Goal: Task Accomplishment & Management: Use online tool/utility

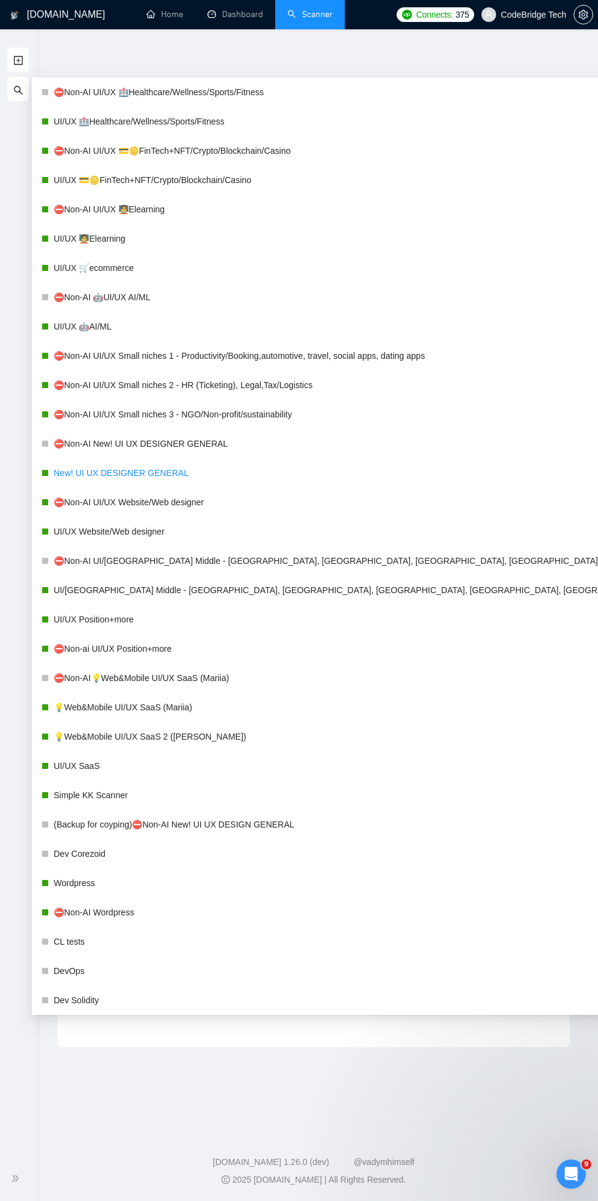
click at [70, 469] on link "New! UI UX DESIGNER GENERAL" at bounding box center [367, 473] width 626 height 24
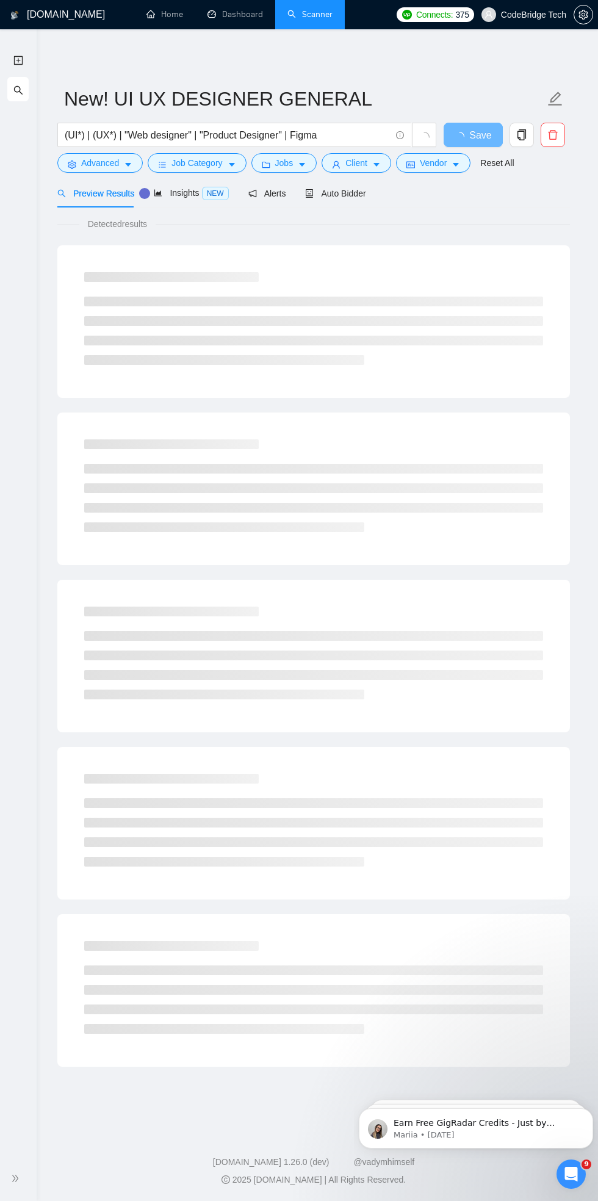
click at [491, 222] on div "Detected results" at bounding box center [313, 223] width 513 height 13
click at [344, 191] on span "Auto Bidder" at bounding box center [346, 194] width 60 height 10
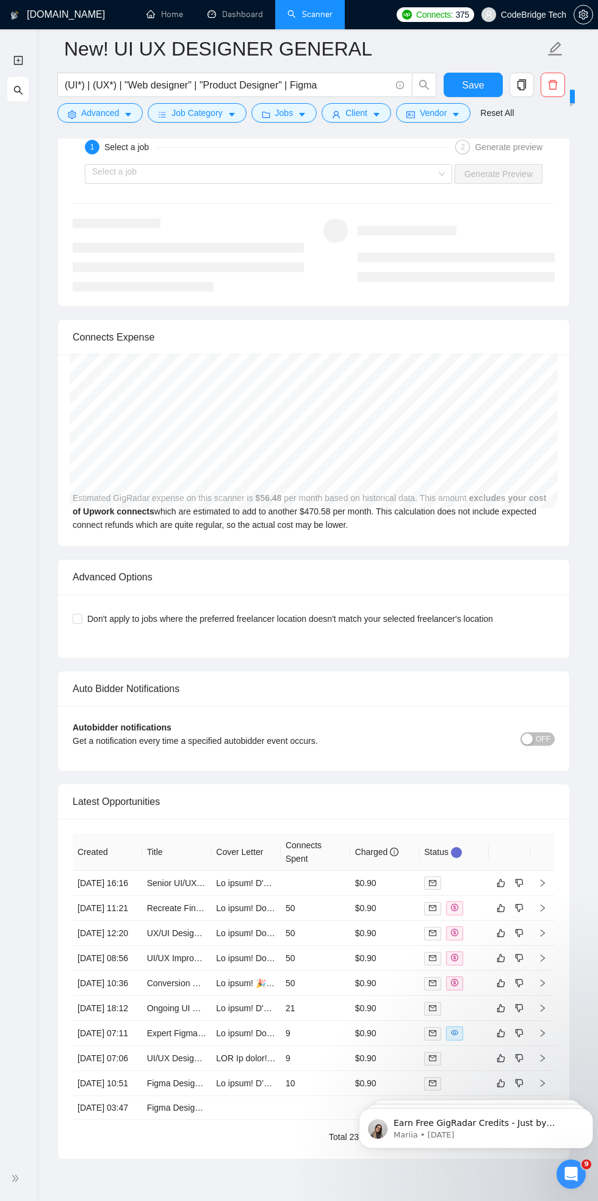
scroll to position [2924, 0]
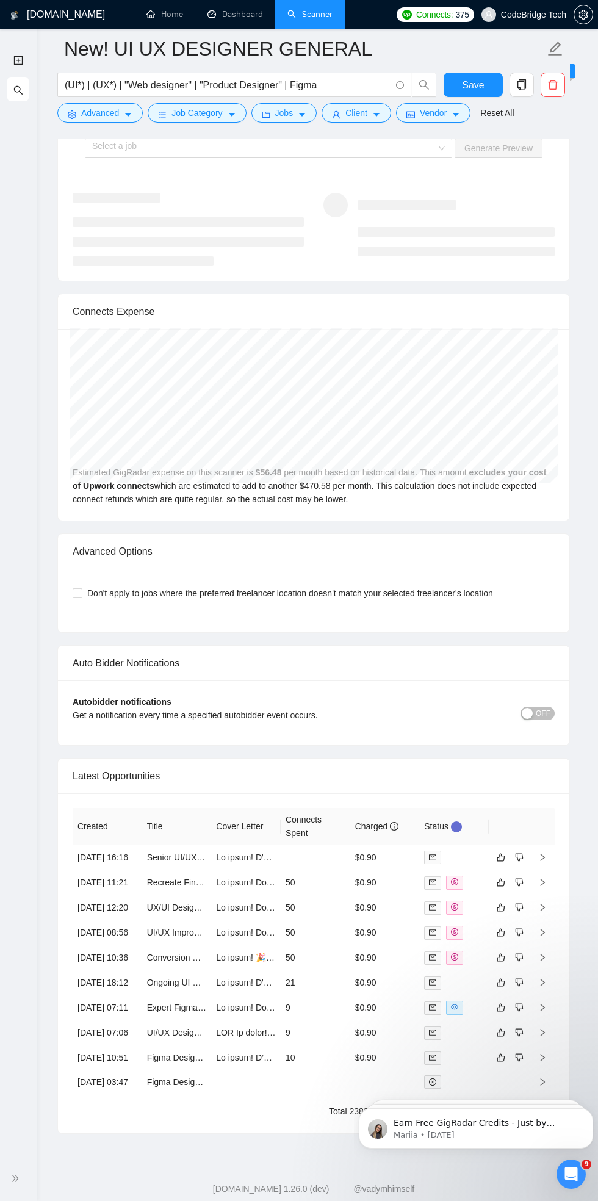
click at [555, 1201] on footer "[DOMAIN_NAME] 1.26.0 (dev) @vadymhimself 2025 [DOMAIN_NAME] | All Rights Reserv…" at bounding box center [313, 1191] width 569 height 74
click at [557, 1169] on div "Open Intercom Messenger" at bounding box center [571, 1174] width 40 height 40
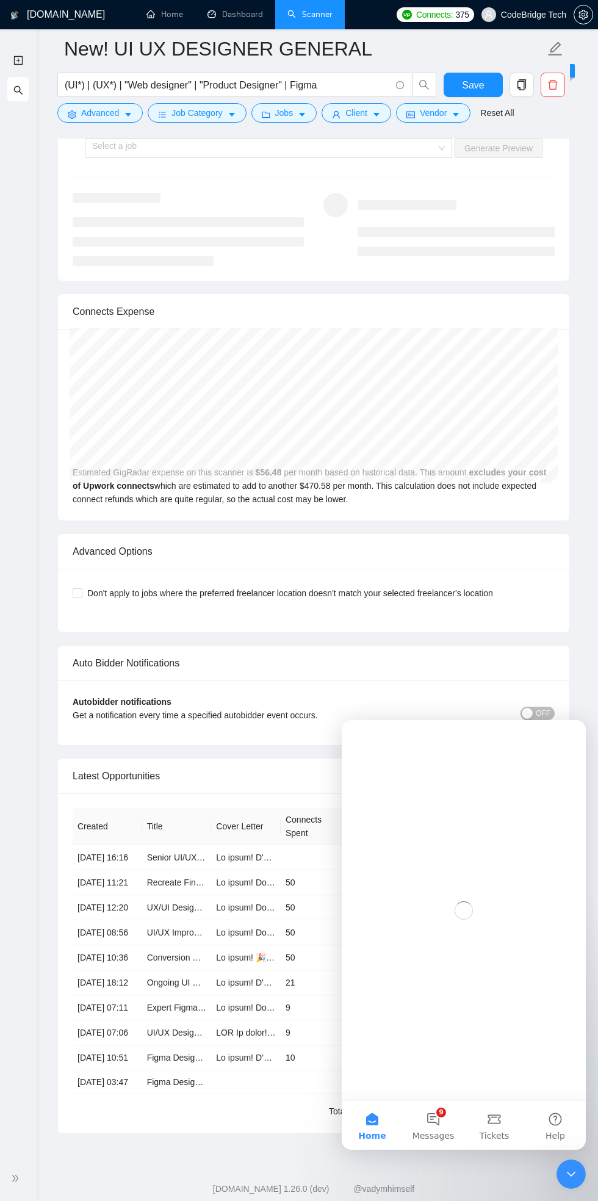
scroll to position [0, 0]
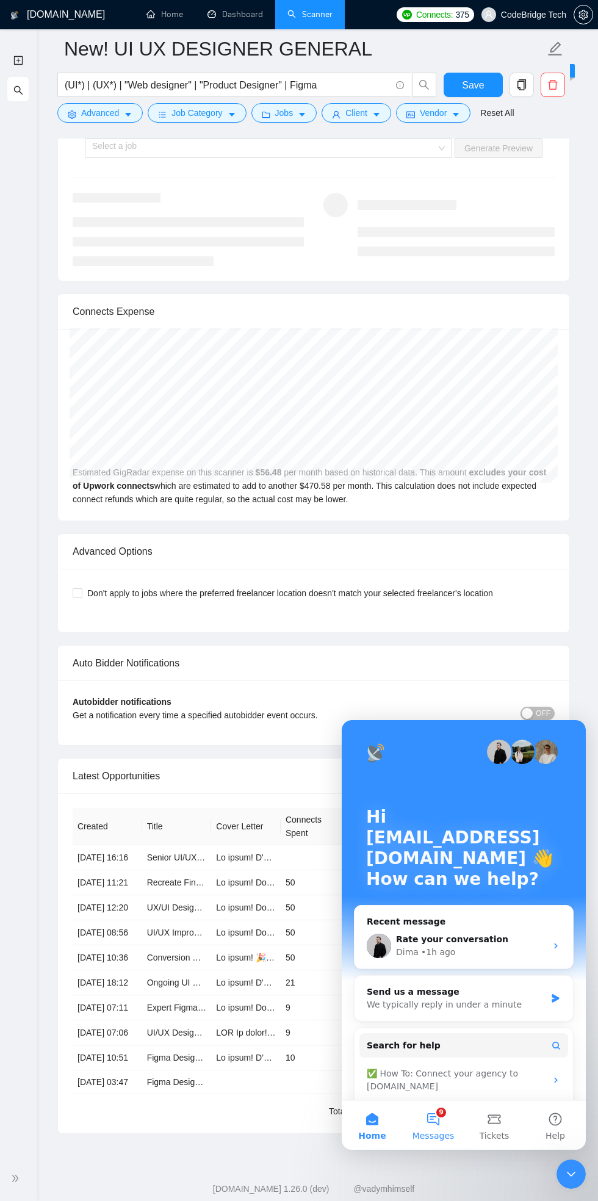
click at [436, 1117] on button "9 Messages" at bounding box center [433, 1125] width 61 height 49
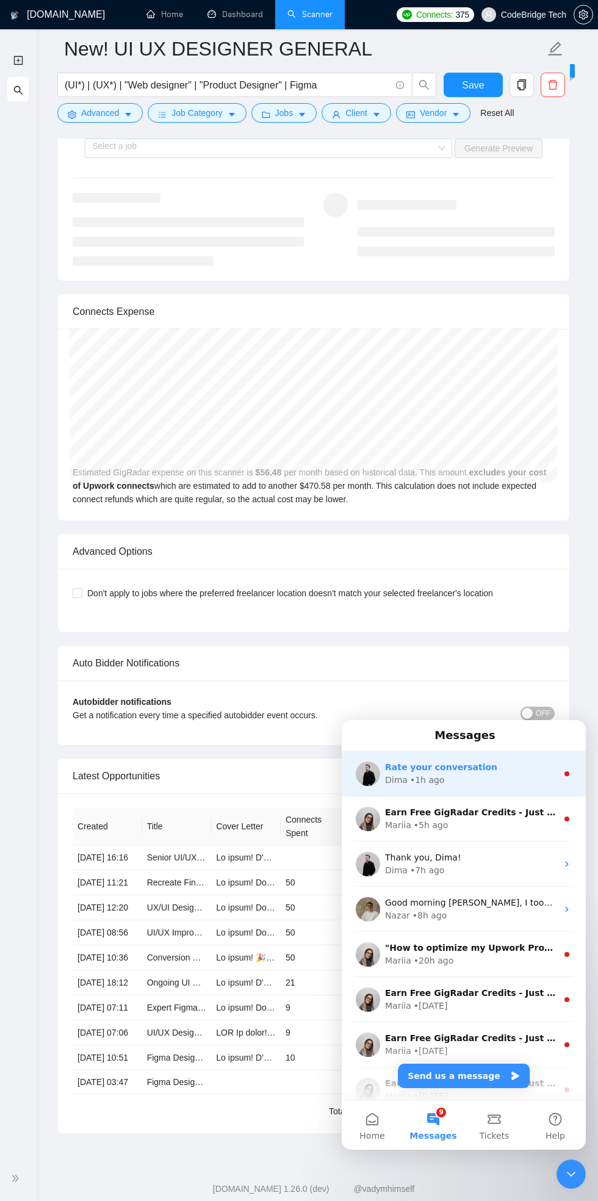
click at [421, 775] on div "• 1h ago" at bounding box center [427, 780] width 35 height 13
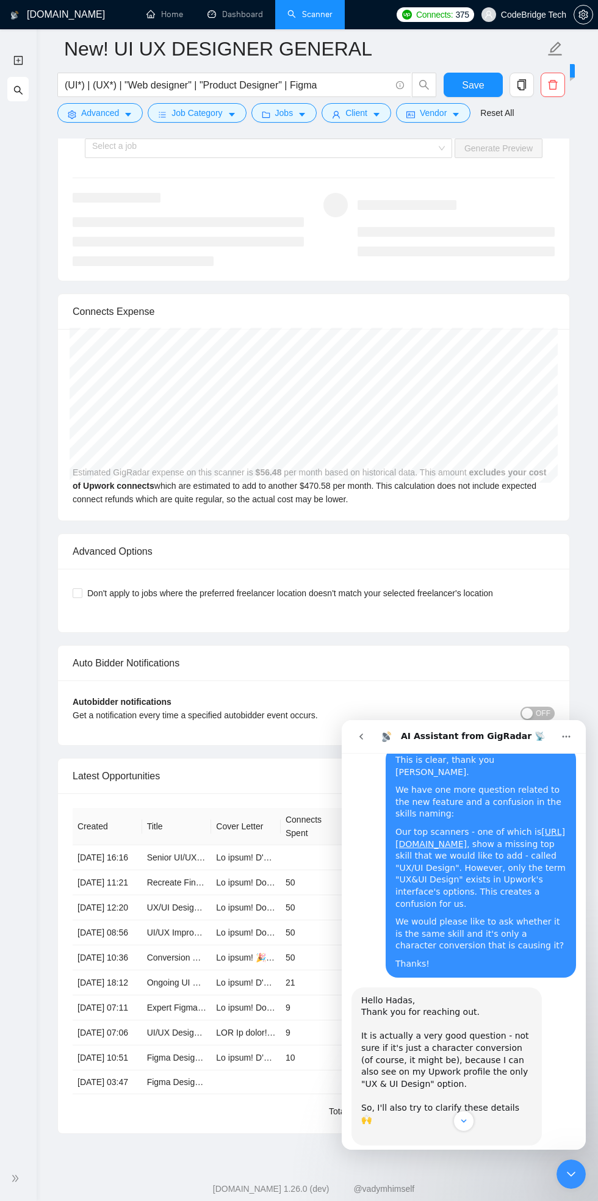
scroll to position [2146, 0]
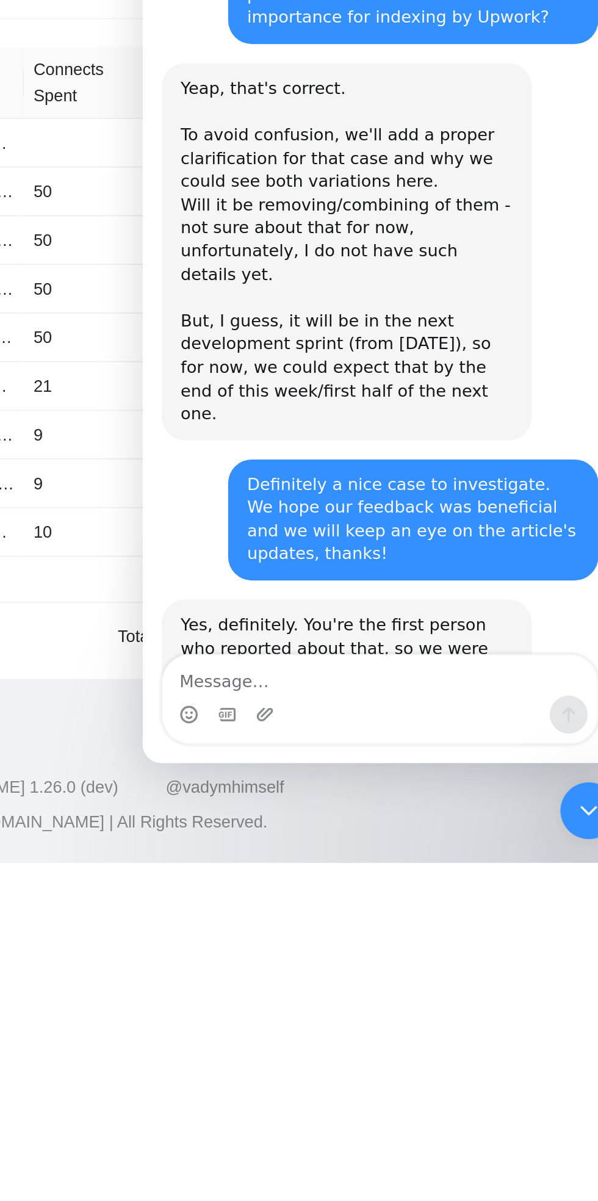
scroll to position [3065, 0]
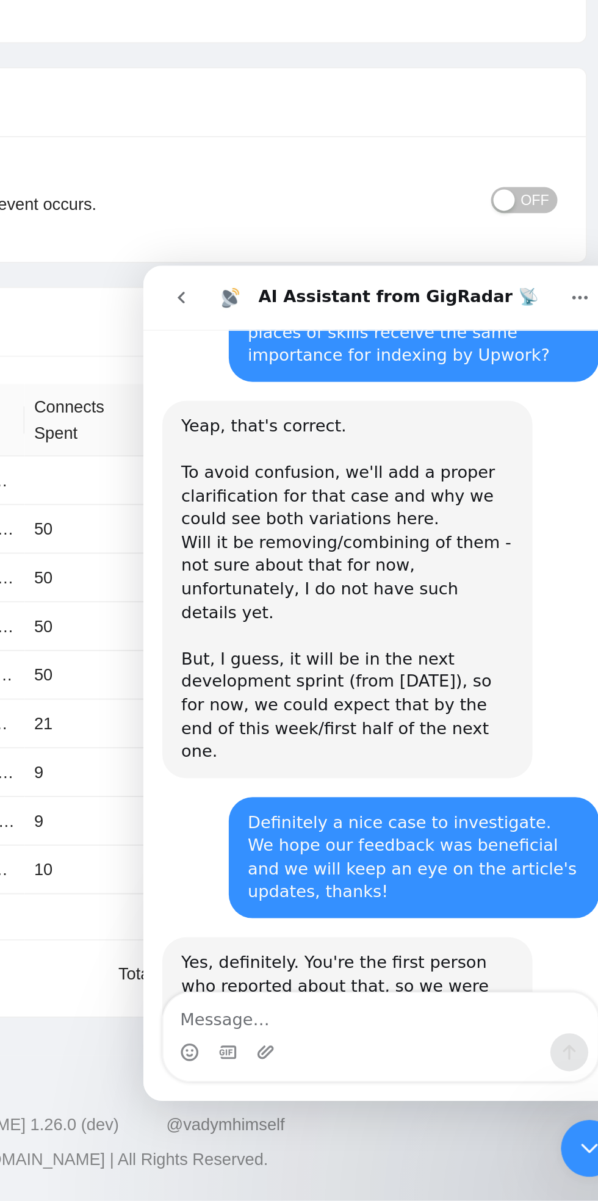
click at [171, 278] on button "go back" at bounding box center [162, 281] width 23 height 23
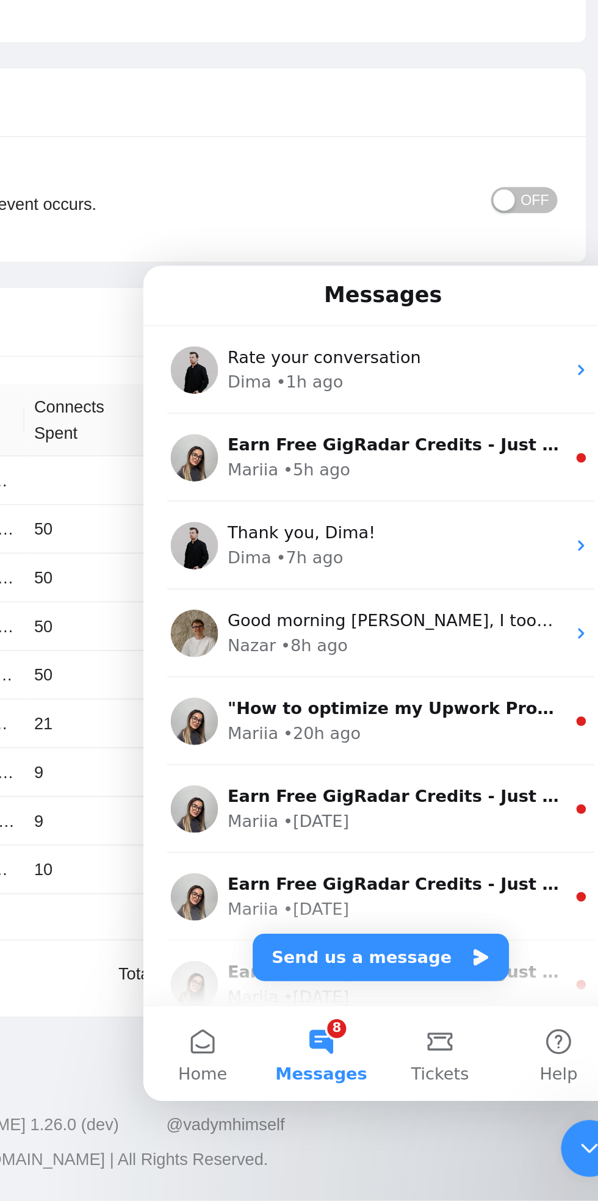
click at [554, 1178] on div "2025 [DOMAIN_NAME] | All Rights Reserved." at bounding box center [313, 1180] width 549 height 13
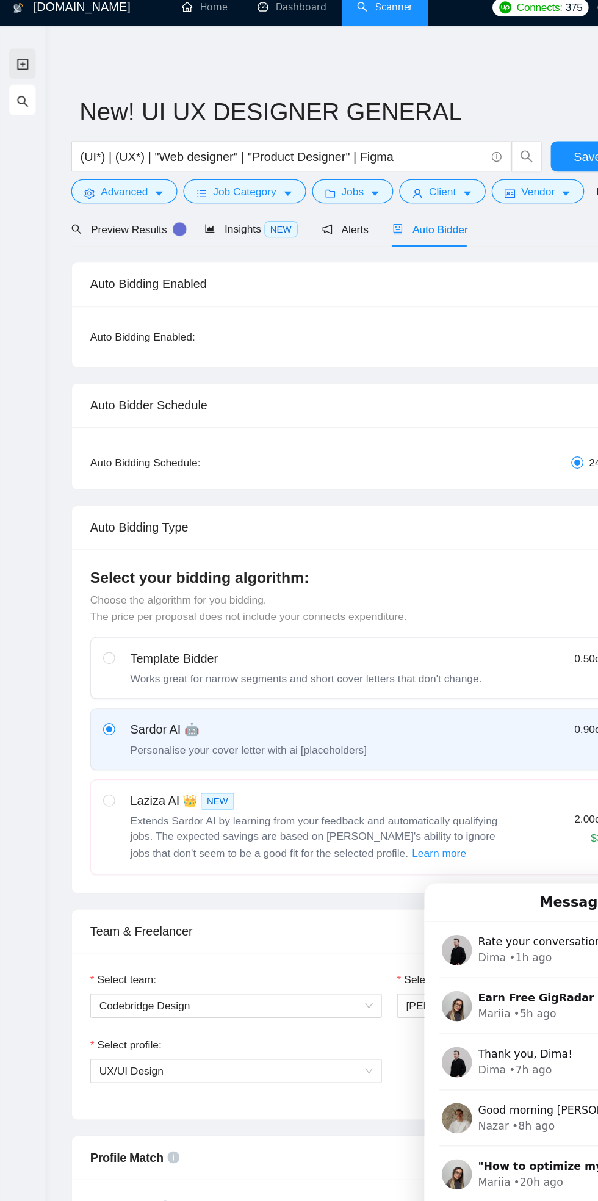
click at [18, 60] on link "New Scanner" at bounding box center [18, 60] width 10 height 25
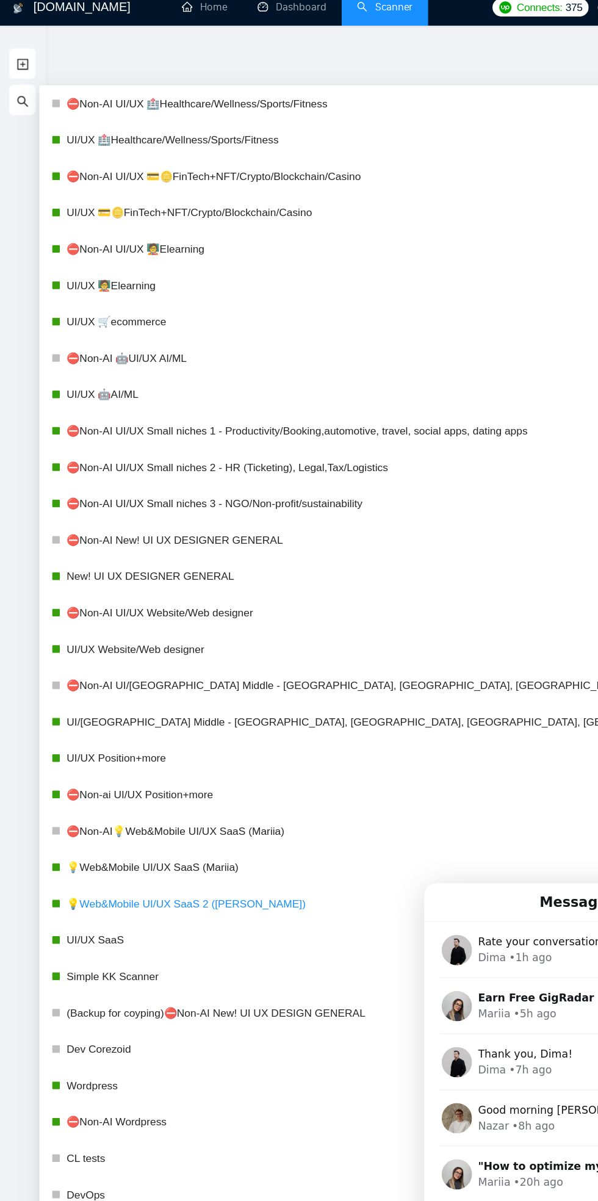
click at [84, 736] on link "💡Web&Mobile UI/UX SaaS 2 ([PERSON_NAME])" at bounding box center [367, 736] width 626 height 24
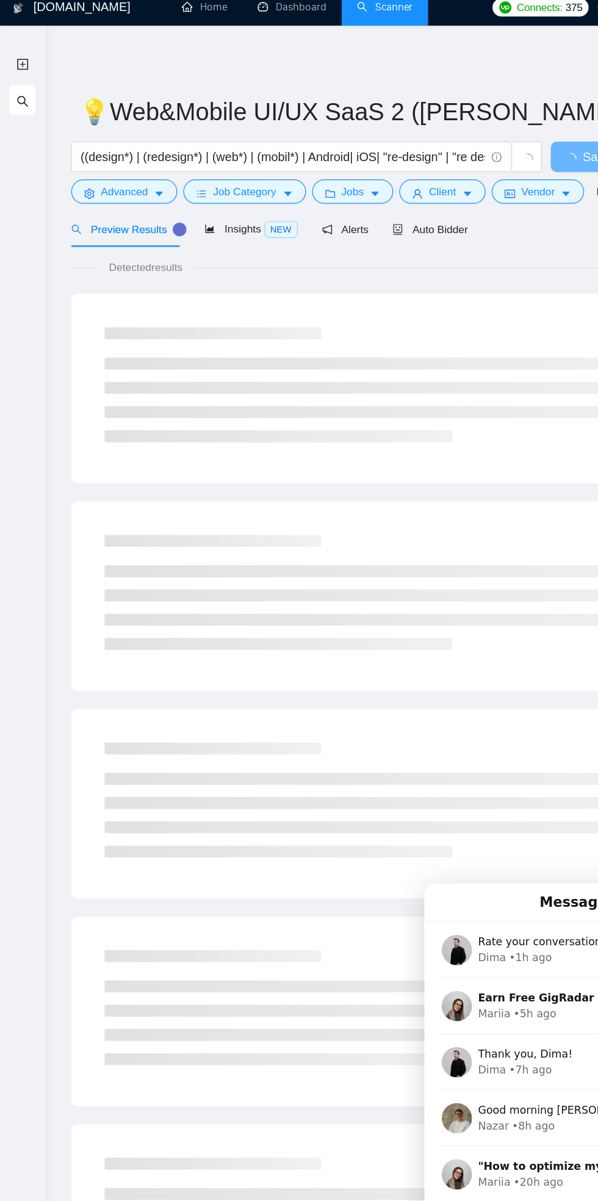
click at [116, 56] on div "💡Web&Mobile UI/UX SaaS 2 (Mariia) ((design*) | (redesign*) | (web*) | (mobil*) …" at bounding box center [313, 558] width 513 height 1018
click at [319, 193] on icon "robot" at bounding box center [320, 193] width 7 height 9
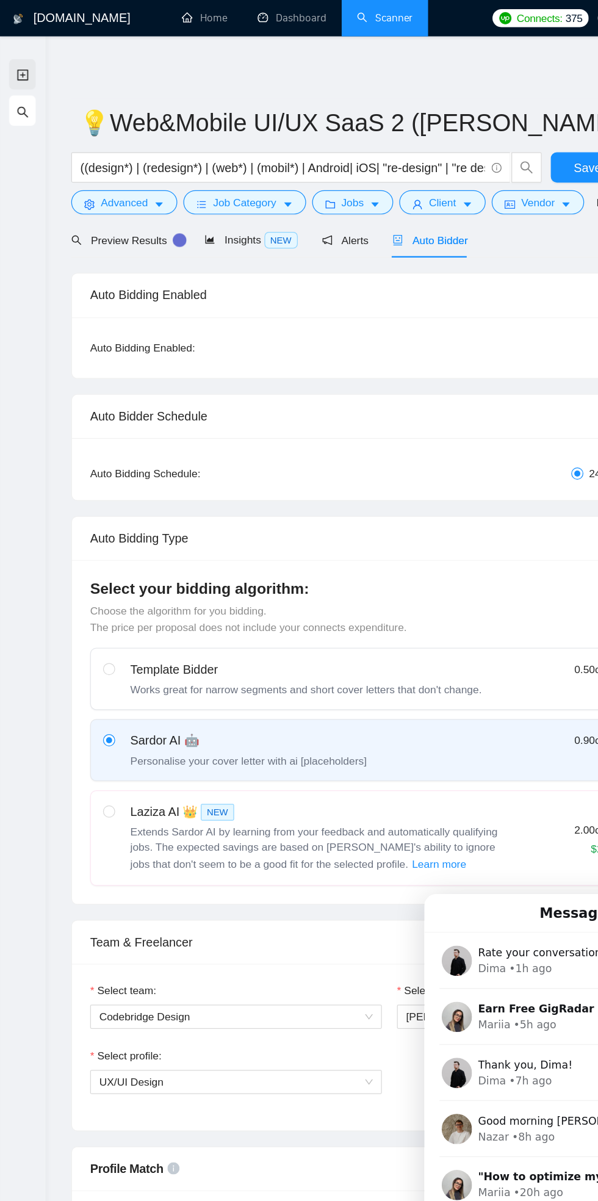
click at [23, 62] on link "New Scanner" at bounding box center [18, 60] width 10 height 25
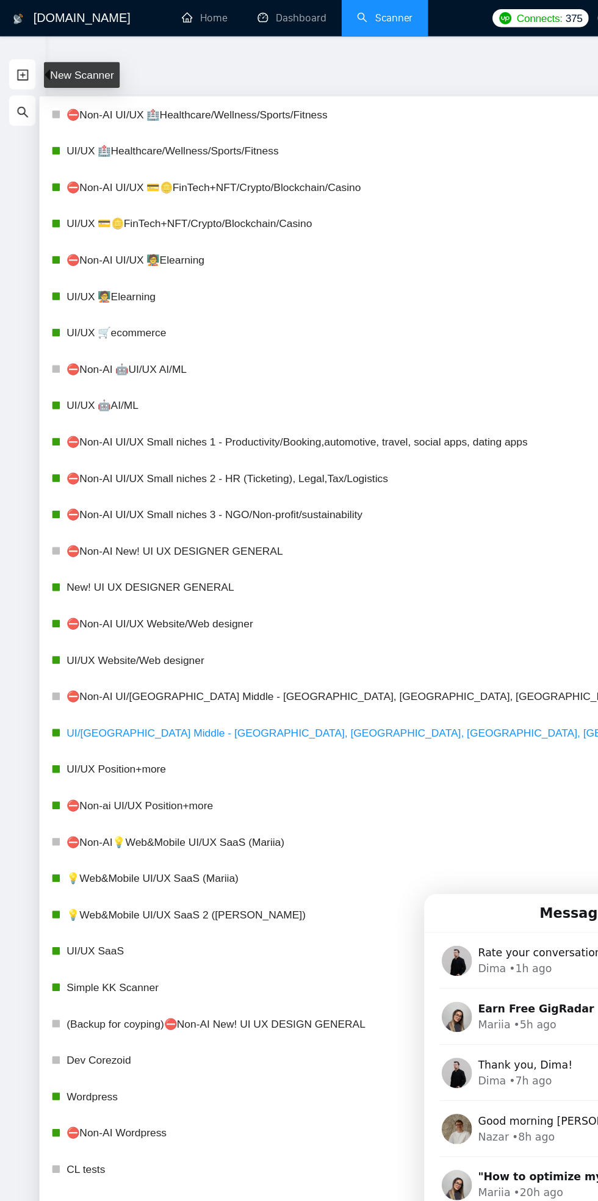
click at [90, 593] on link "UI/[GEOGRAPHIC_DATA] Middle - [GEOGRAPHIC_DATA], [GEOGRAPHIC_DATA], [GEOGRAPHIC…" at bounding box center [367, 590] width 626 height 24
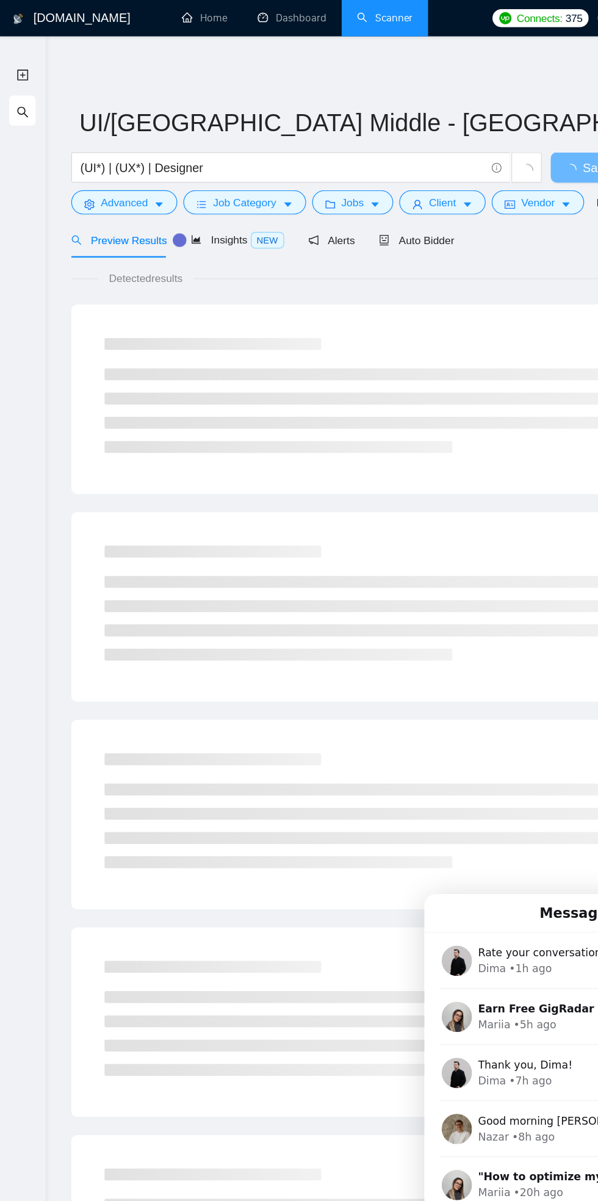
click at [309, 20] on link "Scanner" at bounding box center [309, 14] width 45 height 10
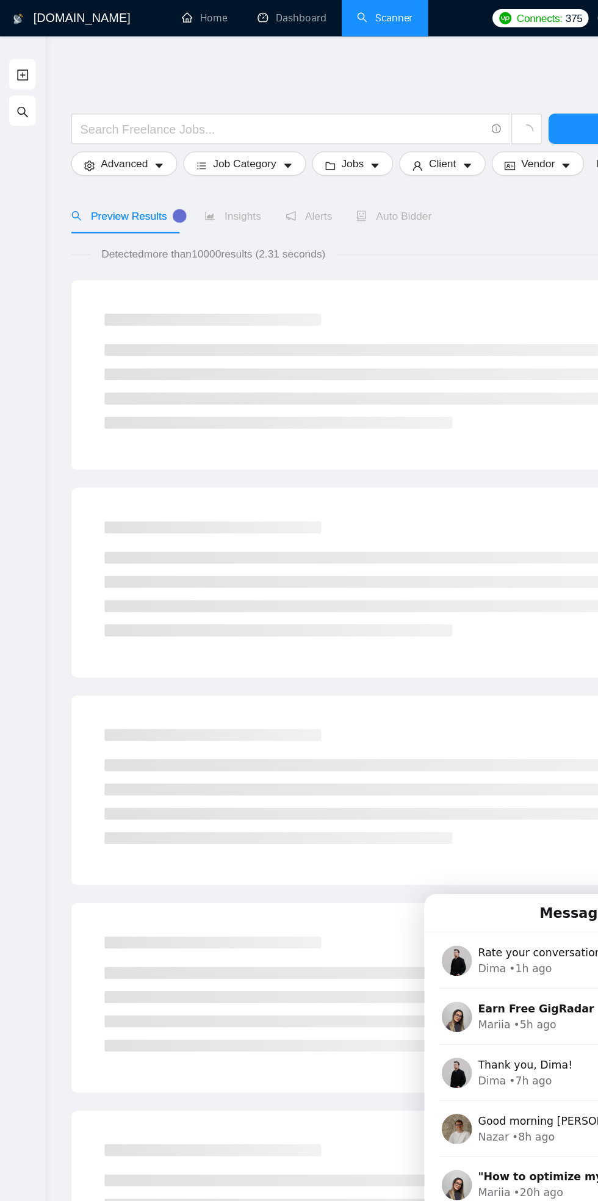
click at [300, 170] on span "Auto Bidder" at bounding box center [317, 174] width 60 height 10
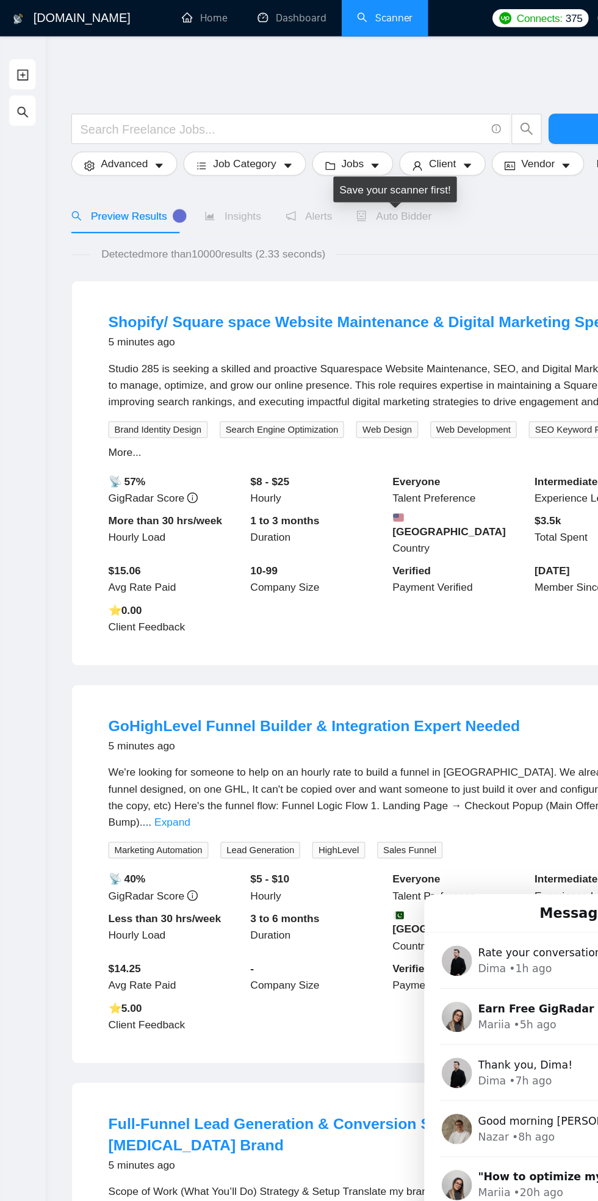
click at [18, 60] on link "New Scanner" at bounding box center [18, 60] width 10 height 25
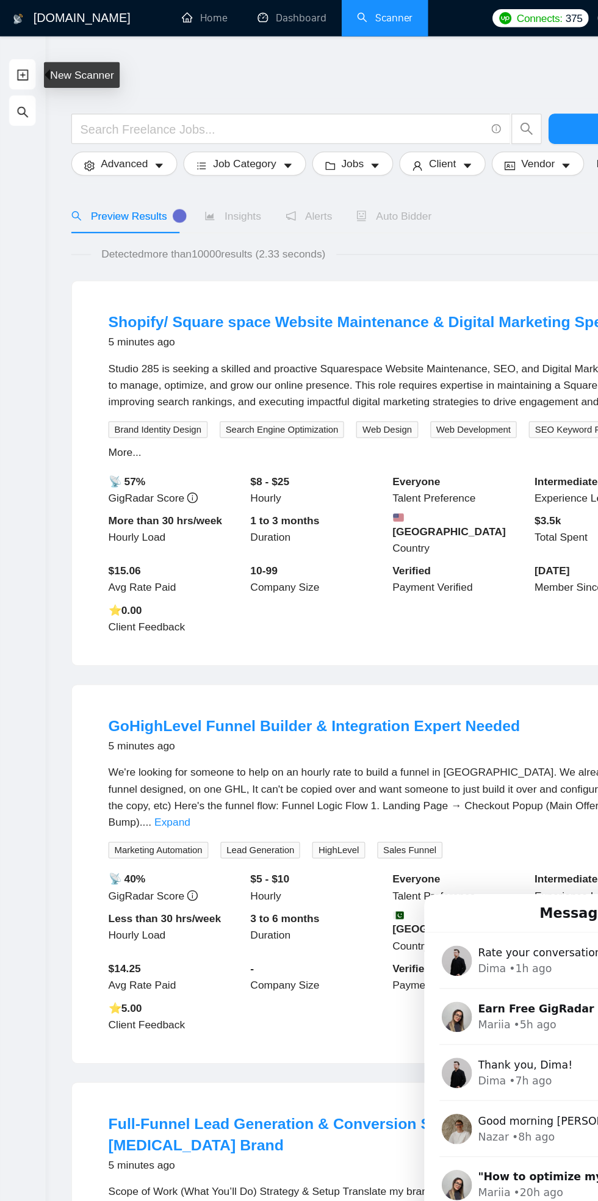
click at [18, 60] on link "New Scanner" at bounding box center [18, 60] width 10 height 25
click at [18, 50] on link "New Scanner" at bounding box center [18, 60] width 10 height 25
click at [18, 60] on link "New Scanner" at bounding box center [18, 60] width 10 height 25
click at [226, 18] on link "Dashboard" at bounding box center [236, 14] width 56 height 10
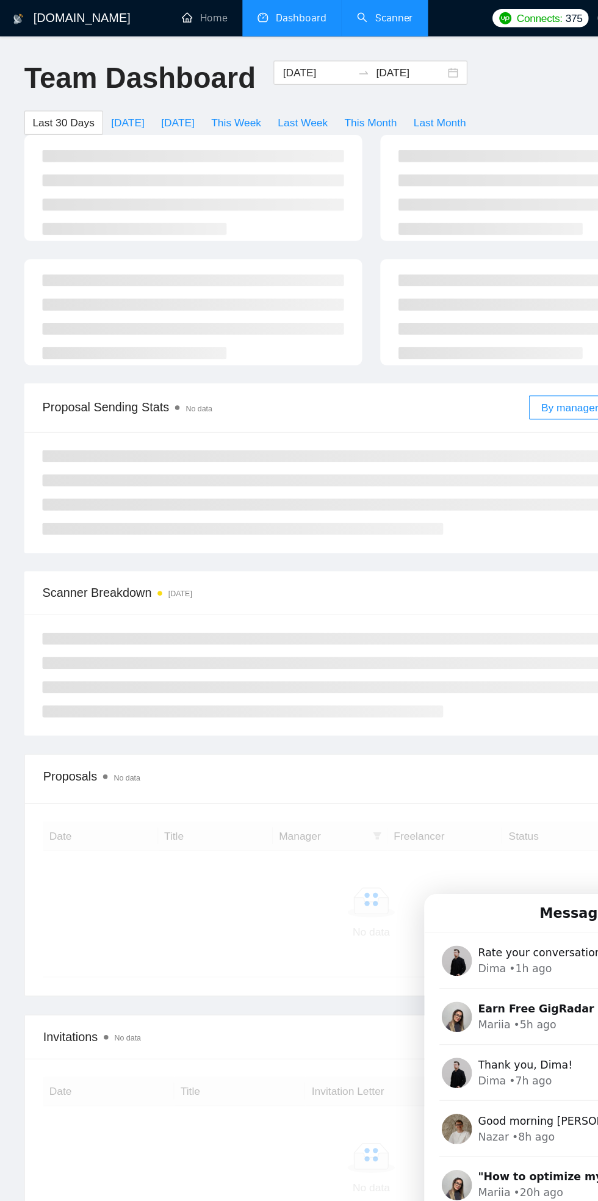
click at [312, 10] on link "Scanner" at bounding box center [309, 14] width 45 height 10
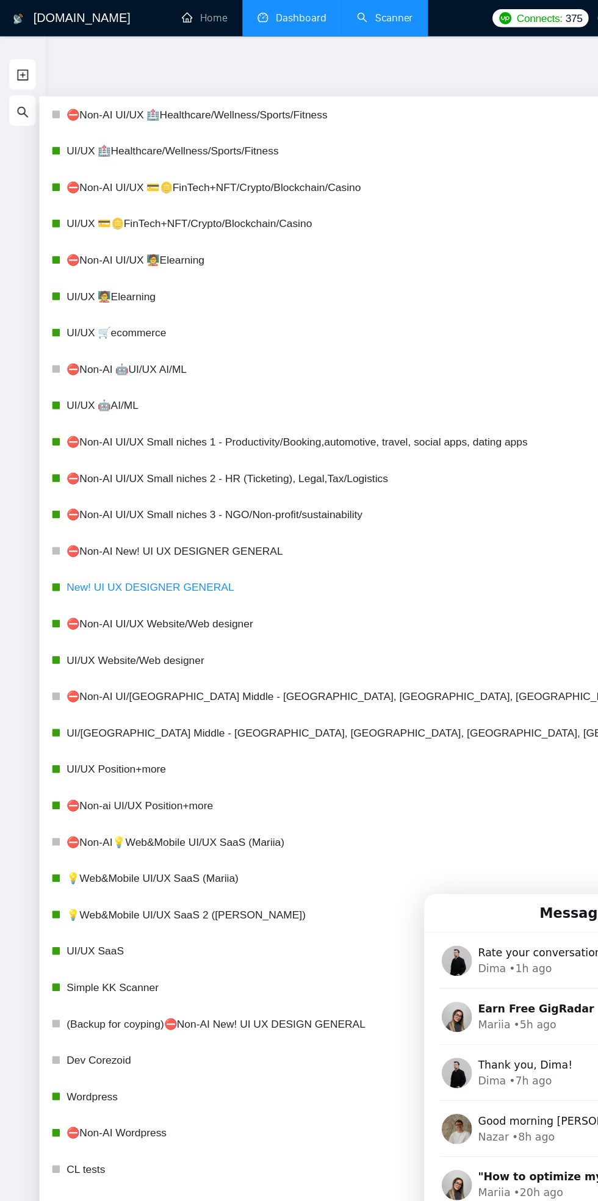
click at [79, 468] on link "New! UI UX DESIGNER GENERAL" at bounding box center [367, 473] width 626 height 24
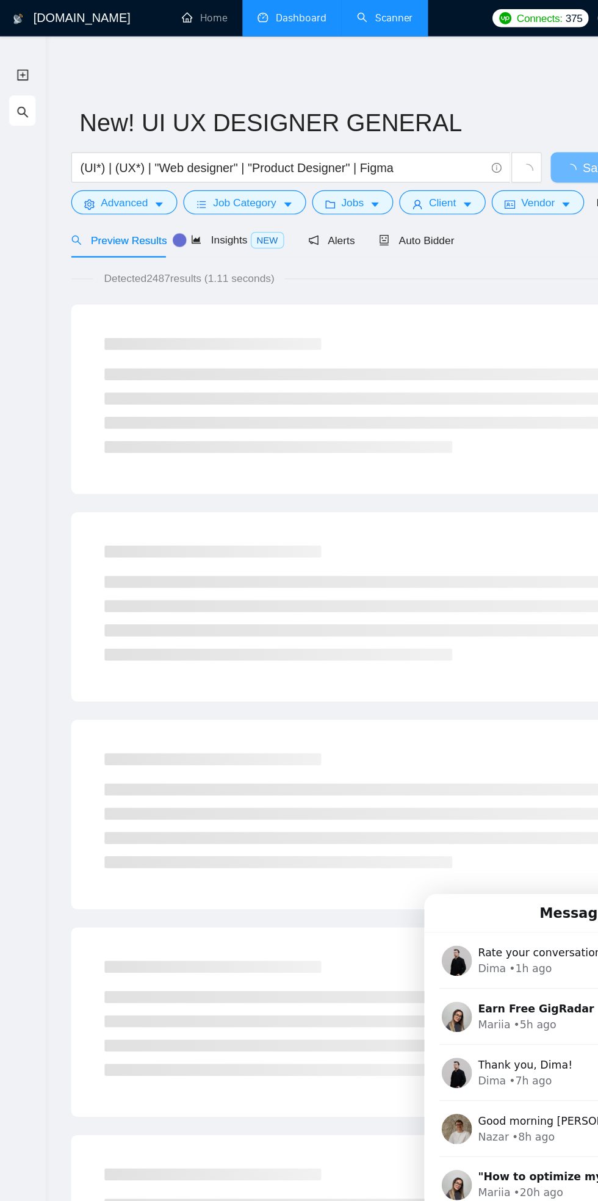
click at [240, 15] on link "Dashboard" at bounding box center [236, 14] width 56 height 10
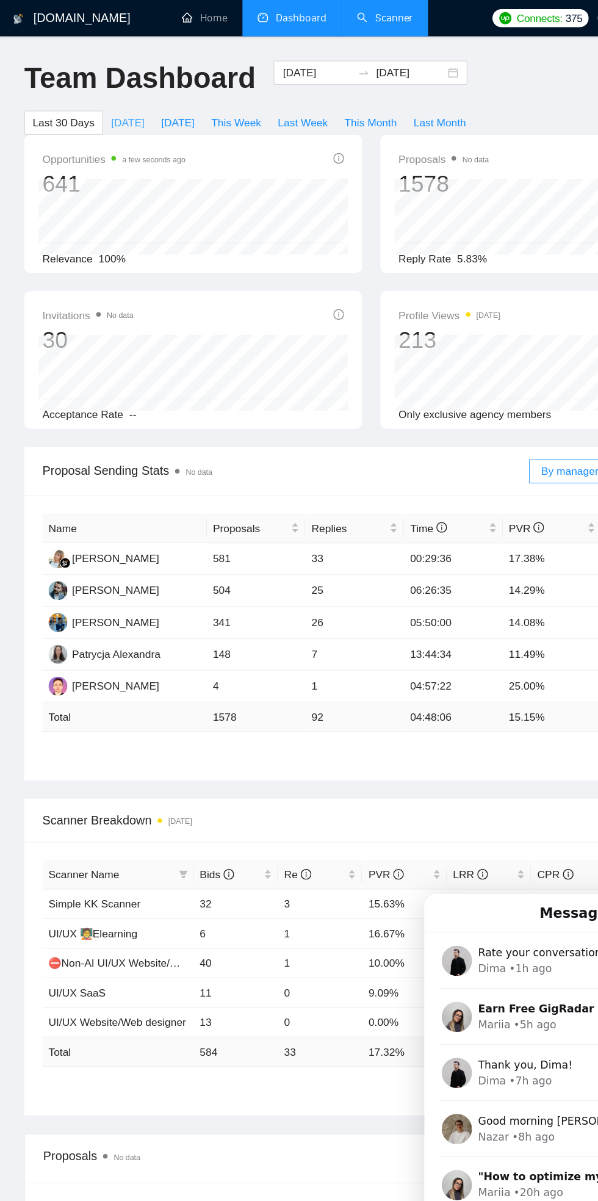
click at [101, 94] on span "[DATE]" at bounding box center [103, 98] width 27 height 13
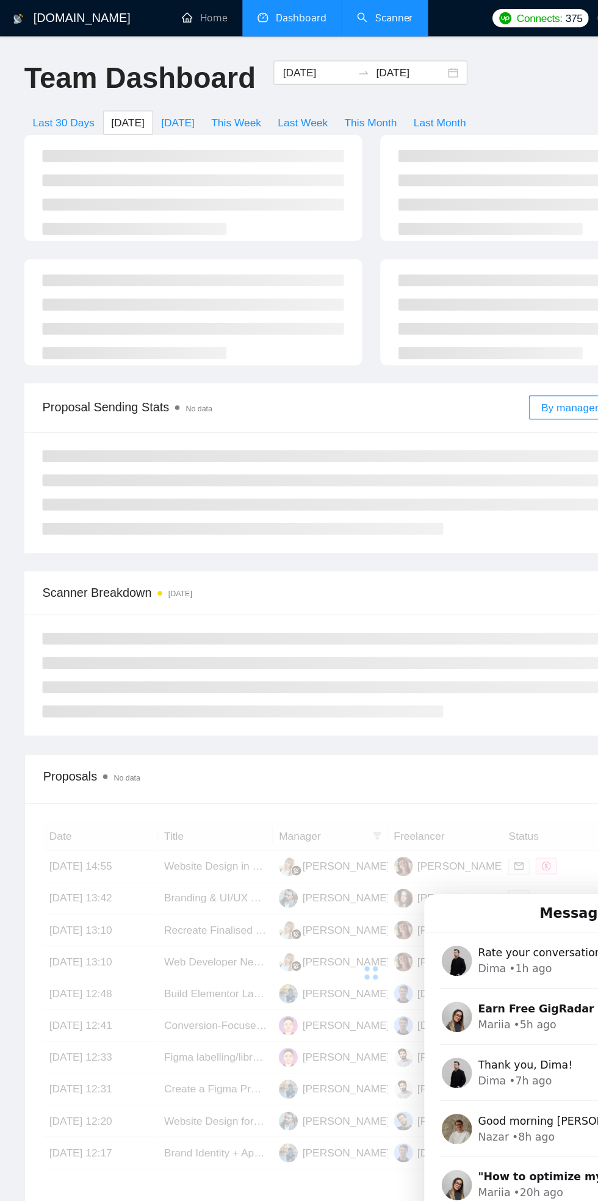
type input "[DATE]"
